Goal: Task Accomplishment & Management: Manage account settings

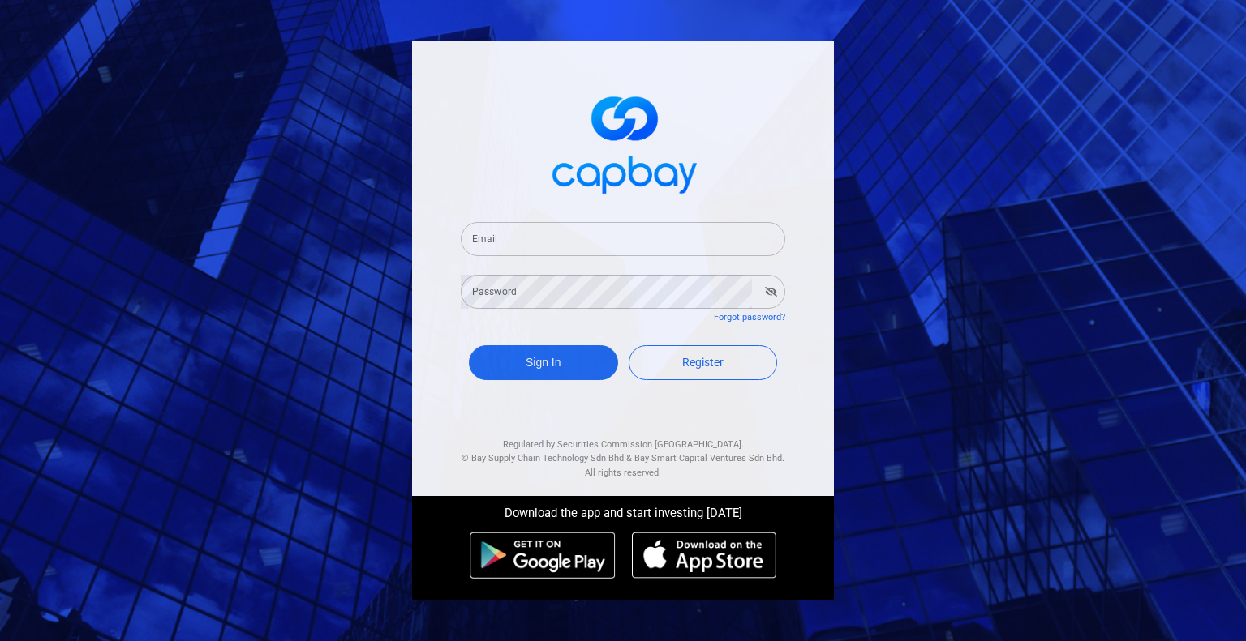
click at [552, 242] on input "Email" at bounding box center [623, 239] width 324 height 34
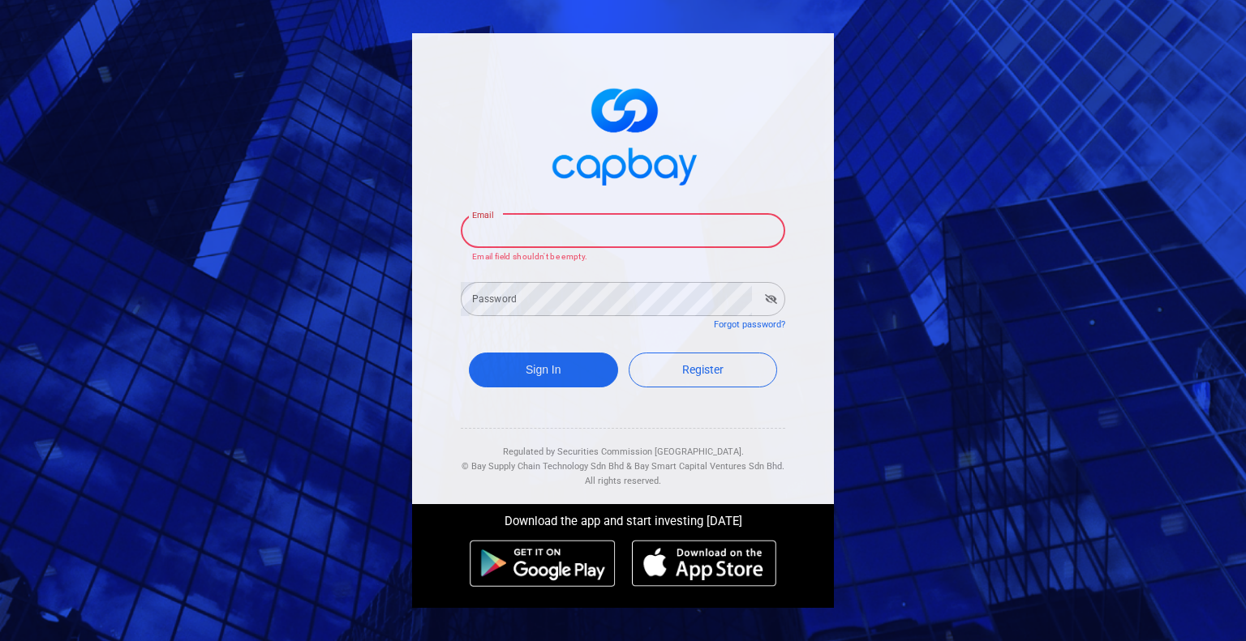
click at [587, 234] on input "Email" at bounding box center [623, 231] width 324 height 34
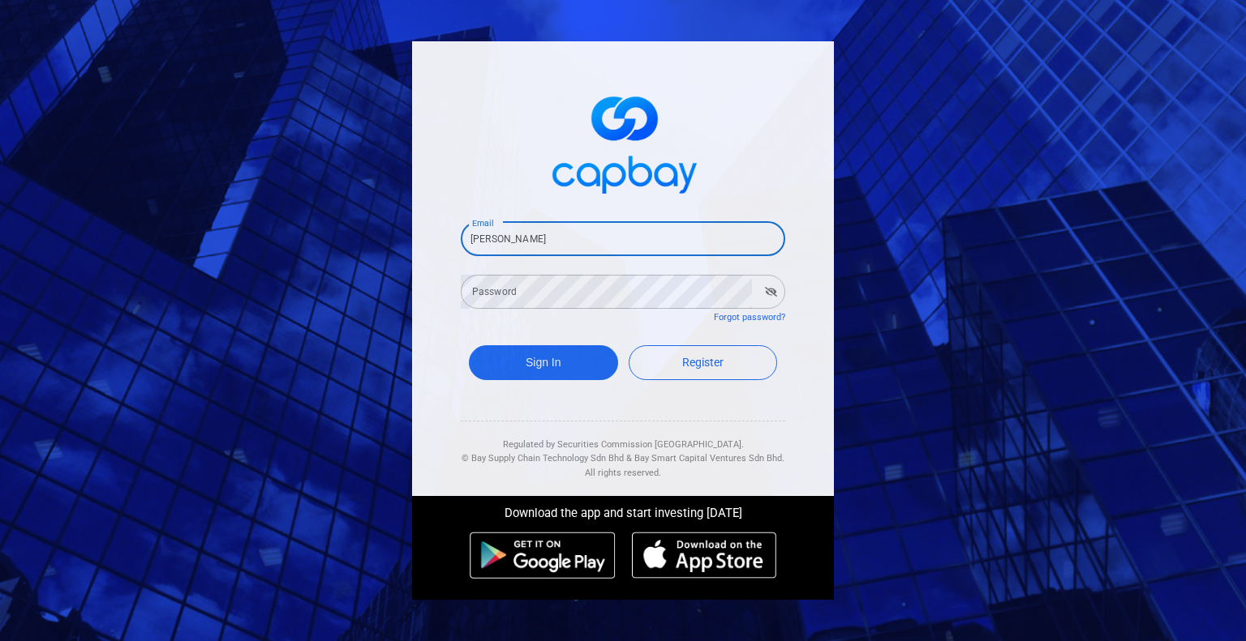
type input "[EMAIL_ADDRESS][DOMAIN_NAME]"
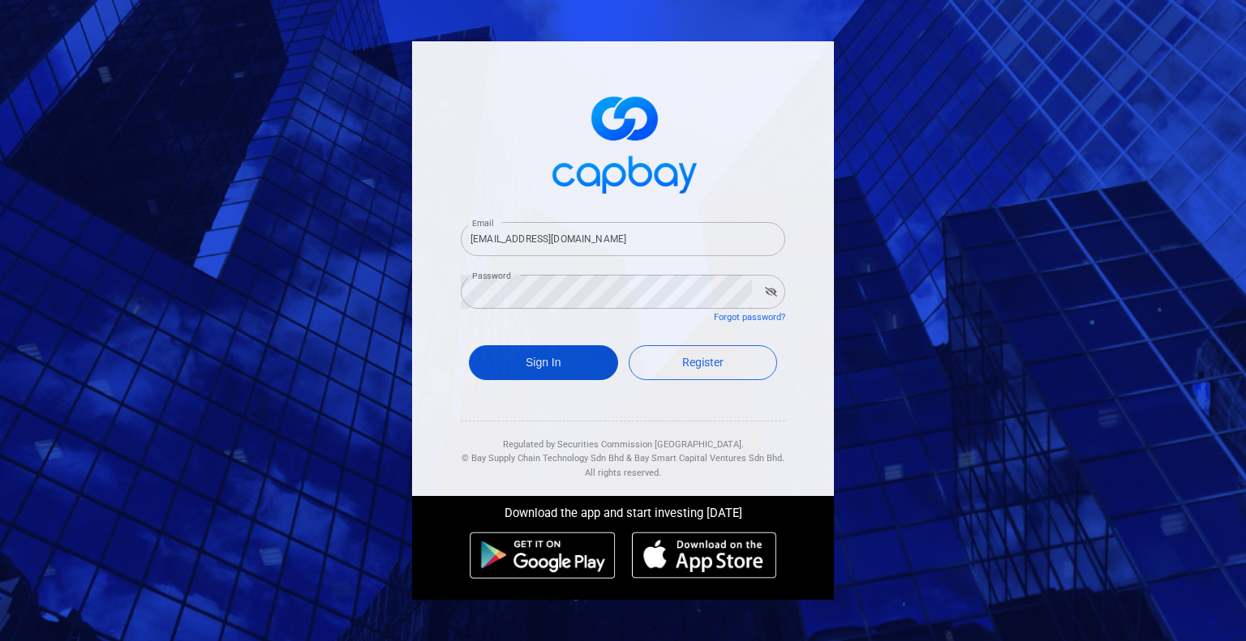
click at [595, 353] on button "Sign In" at bounding box center [543, 362] width 149 height 35
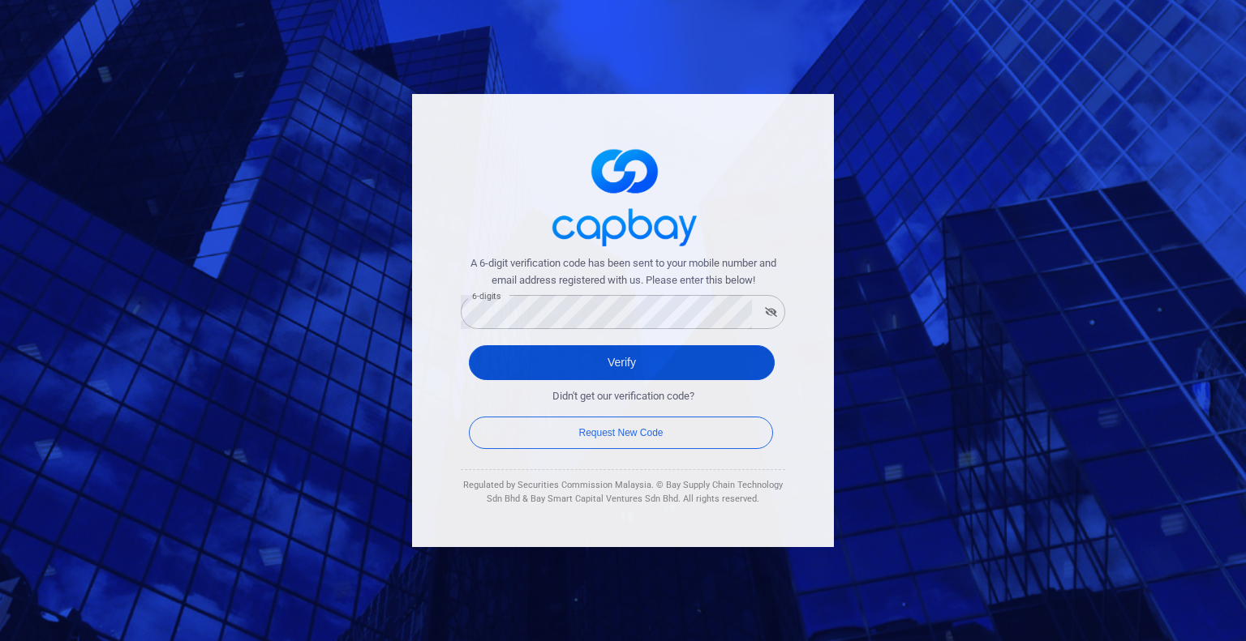
click at [598, 357] on button "Verify" at bounding box center [622, 362] width 306 height 35
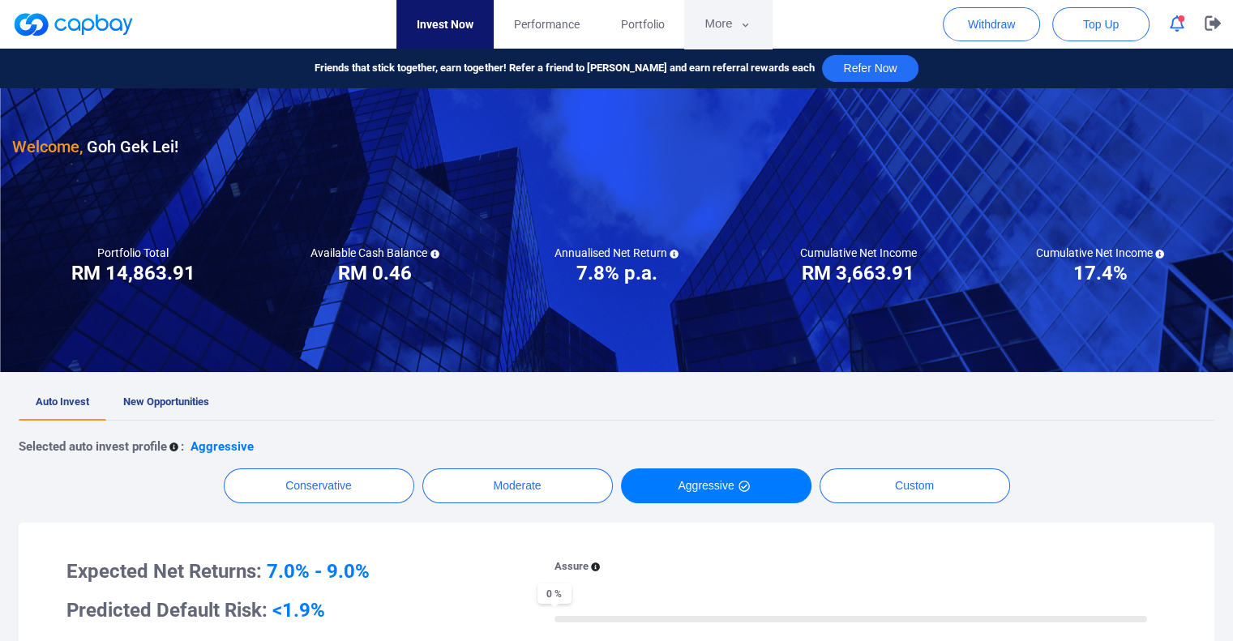
click at [715, 28] on button "More" at bounding box center [727, 24] width 87 height 49
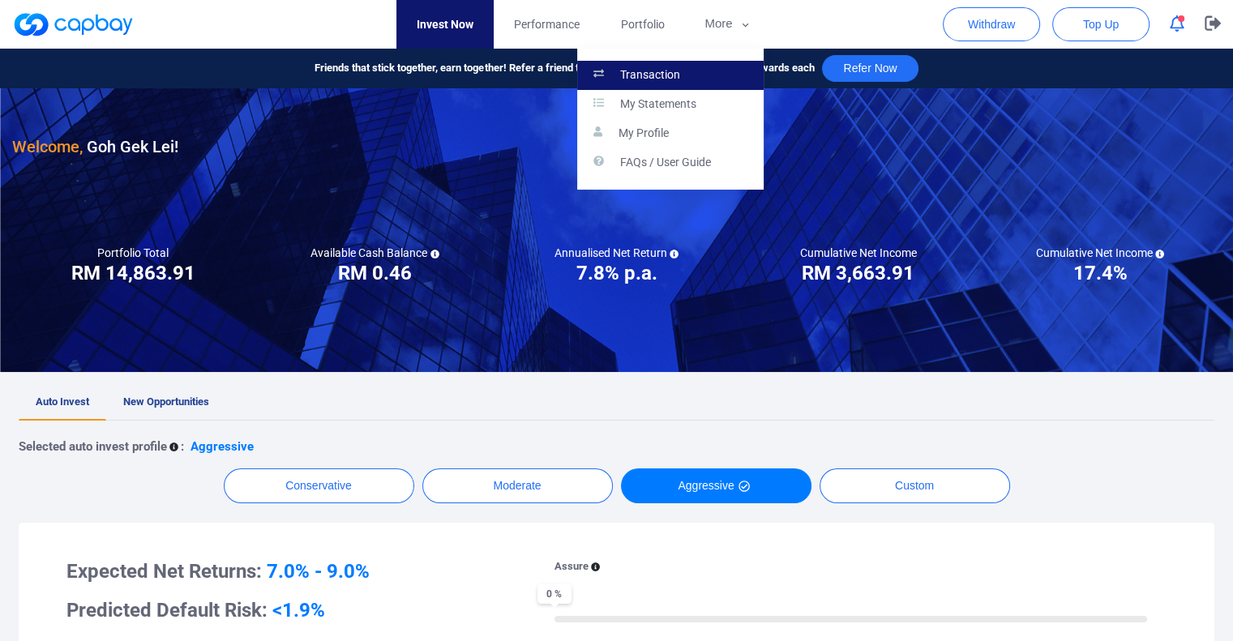
click at [667, 73] on p "Transaction" at bounding box center [650, 75] width 60 height 15
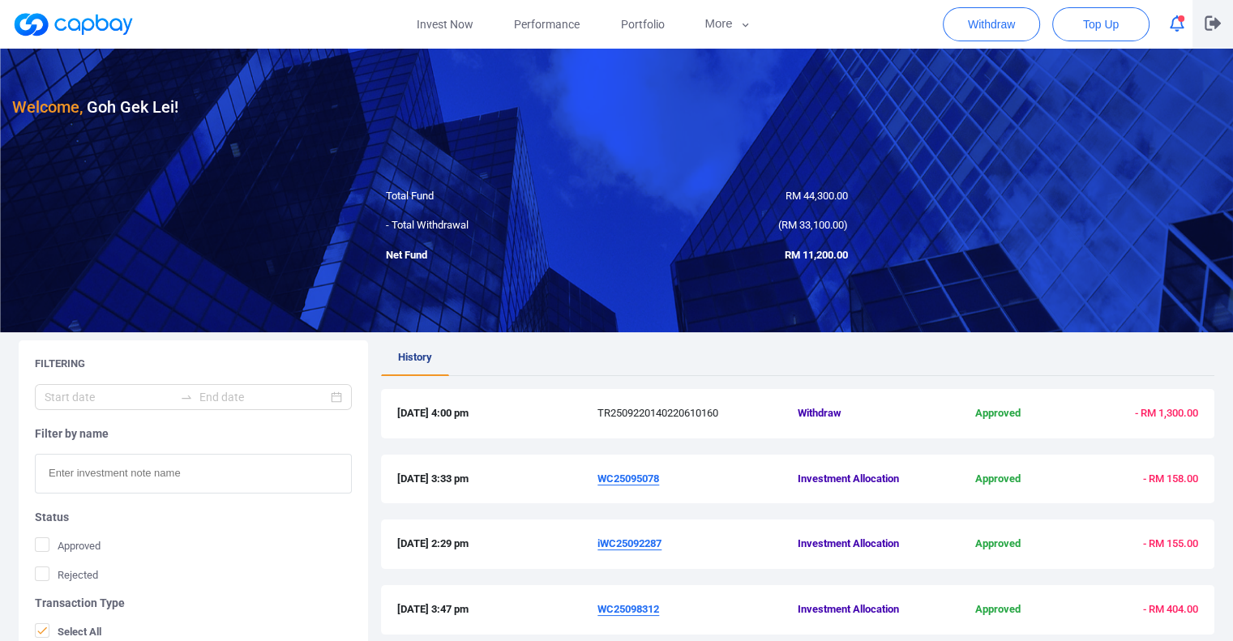
click at [1203, 25] on button "button" at bounding box center [1213, 24] width 41 height 49
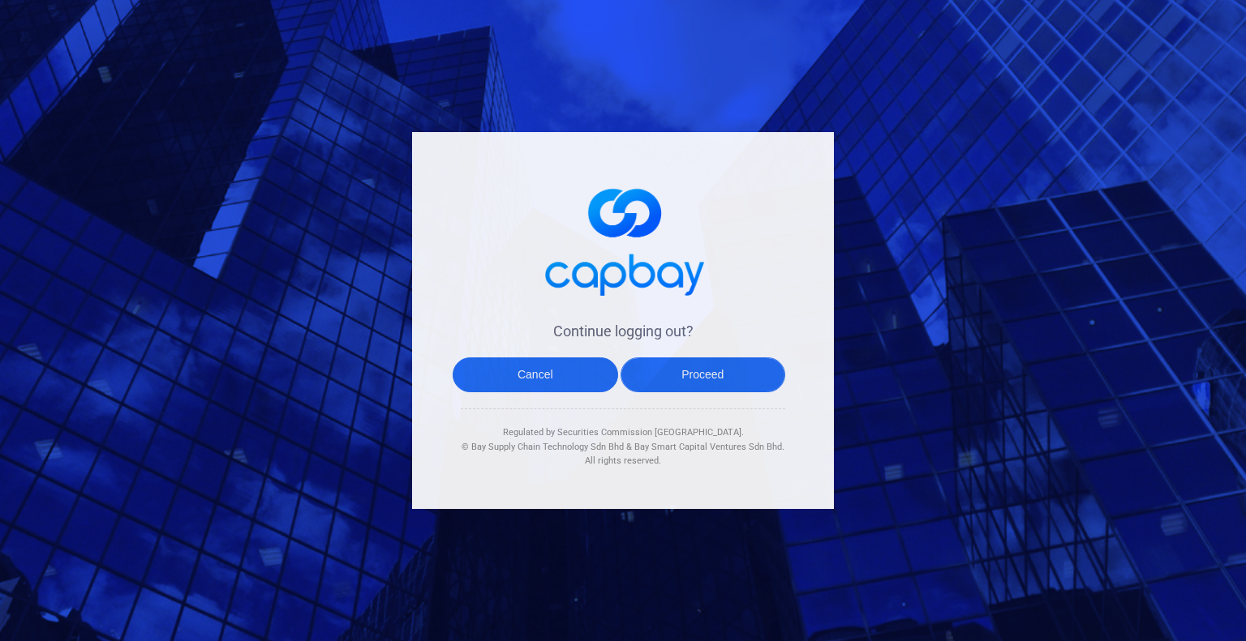
click at [724, 380] on button "Proceed" at bounding box center [702, 375] width 165 height 35
